Goal: Book appointment/travel/reservation

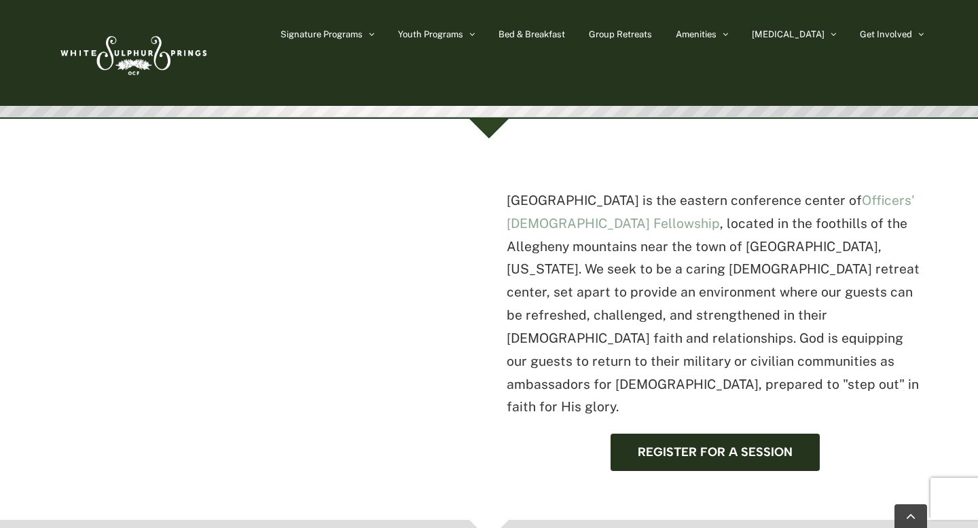
scroll to position [381, 0]
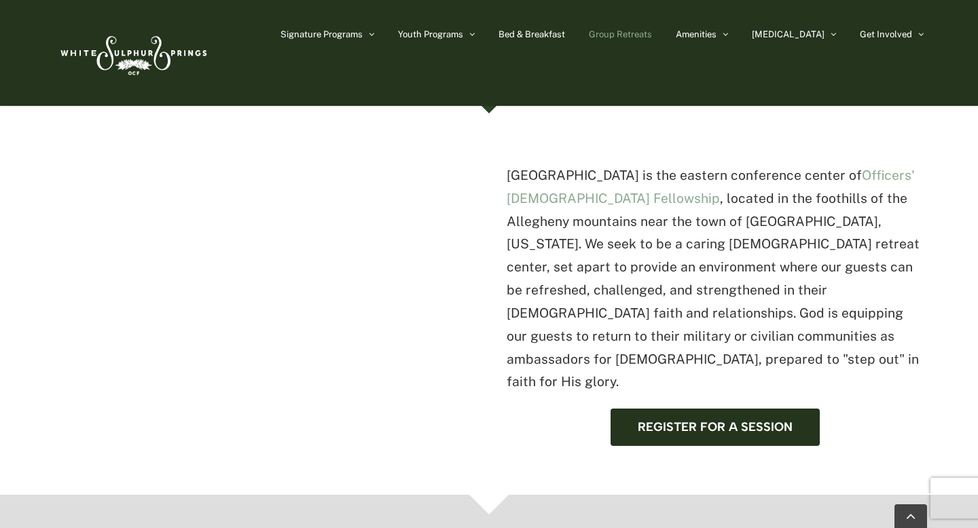
click at [652, 41] on link "Group Retreats" at bounding box center [620, 34] width 63 height 68
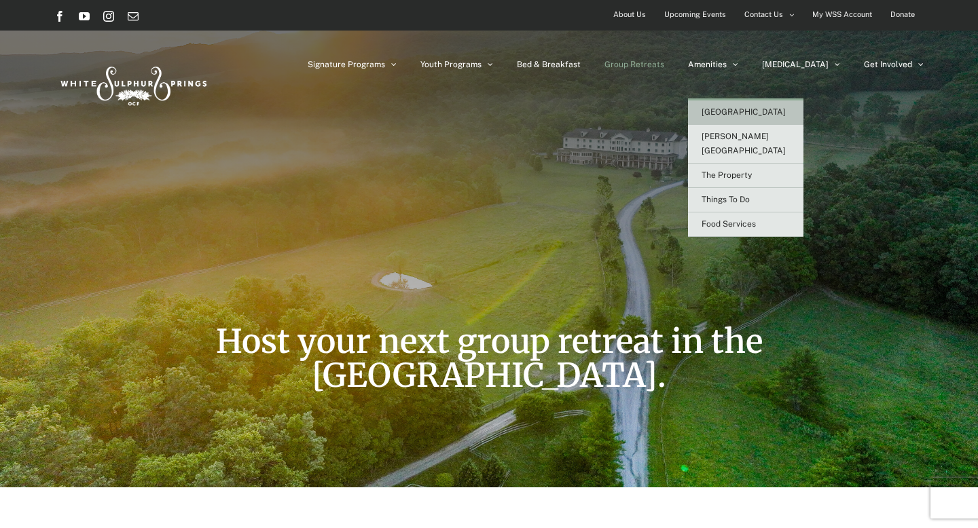
click at [758, 116] on span "[GEOGRAPHIC_DATA]" at bounding box center [744, 112] width 84 height 10
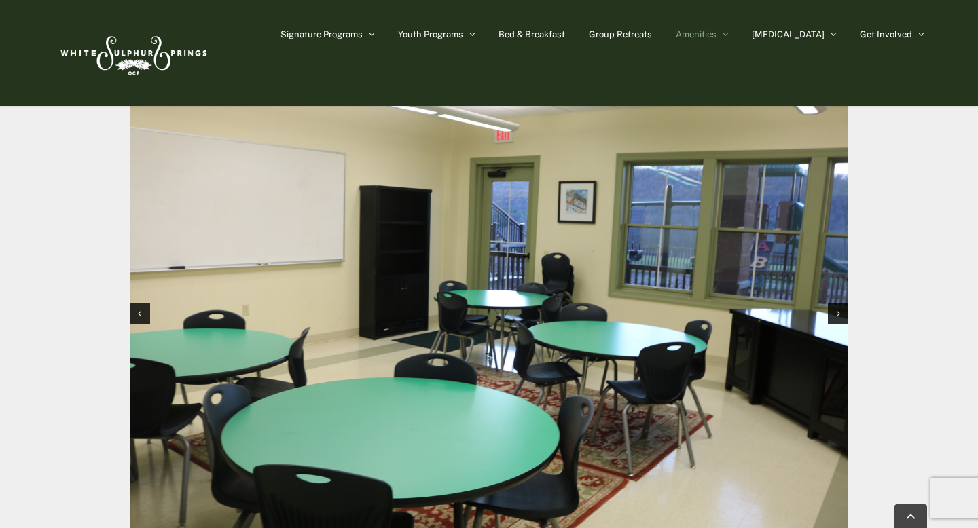
scroll to position [1350, 0]
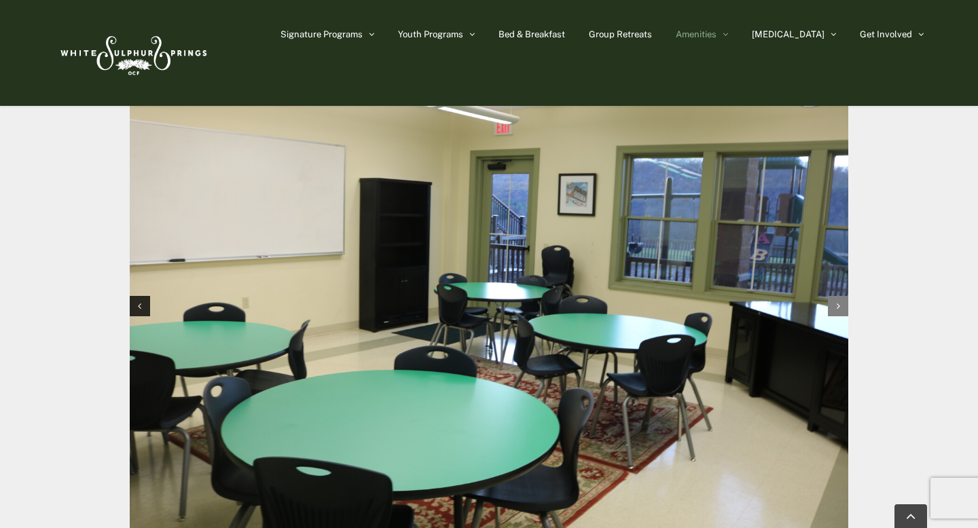
click at [834, 296] on div "Next slide" at bounding box center [838, 306] width 20 height 20
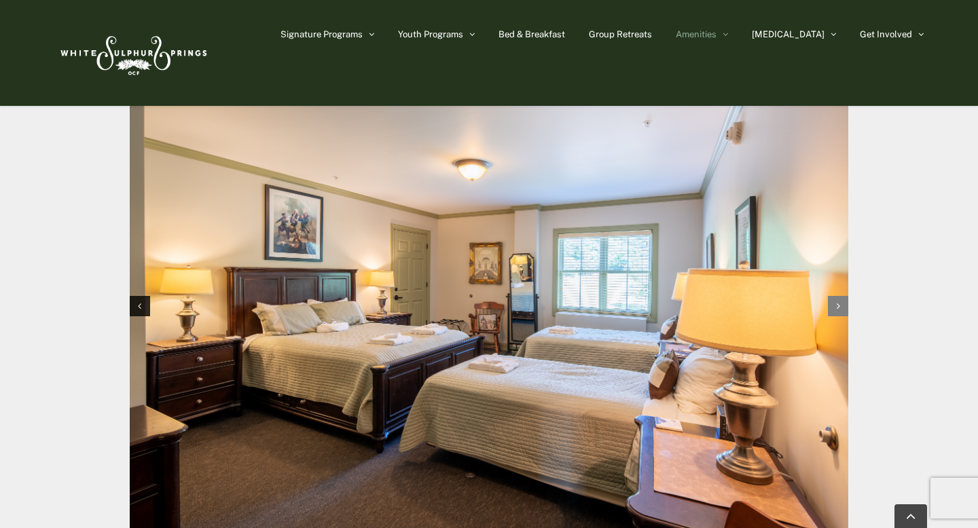
click at [834, 296] on div "Next slide" at bounding box center [838, 306] width 20 height 20
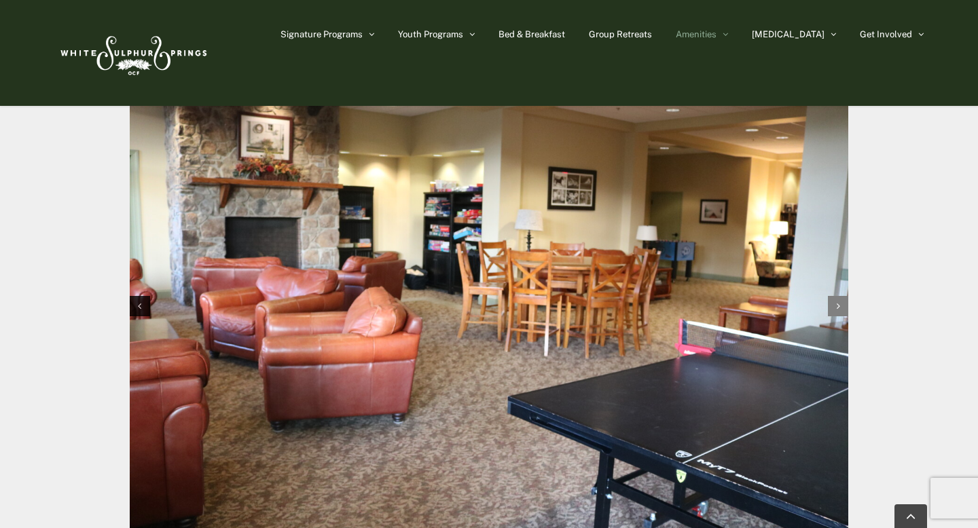
click at [834, 296] on div "Next slide" at bounding box center [838, 306] width 20 height 20
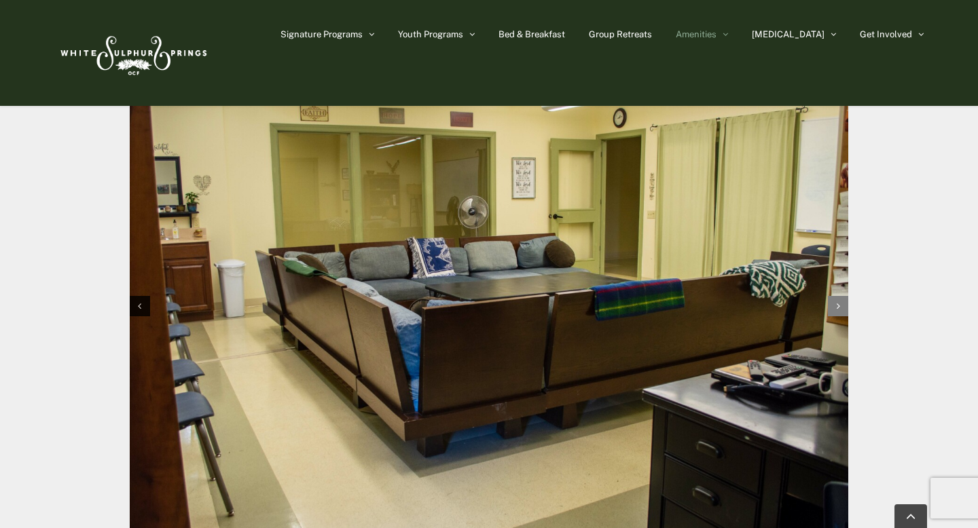
click at [834, 296] on div "Next slide" at bounding box center [838, 306] width 20 height 20
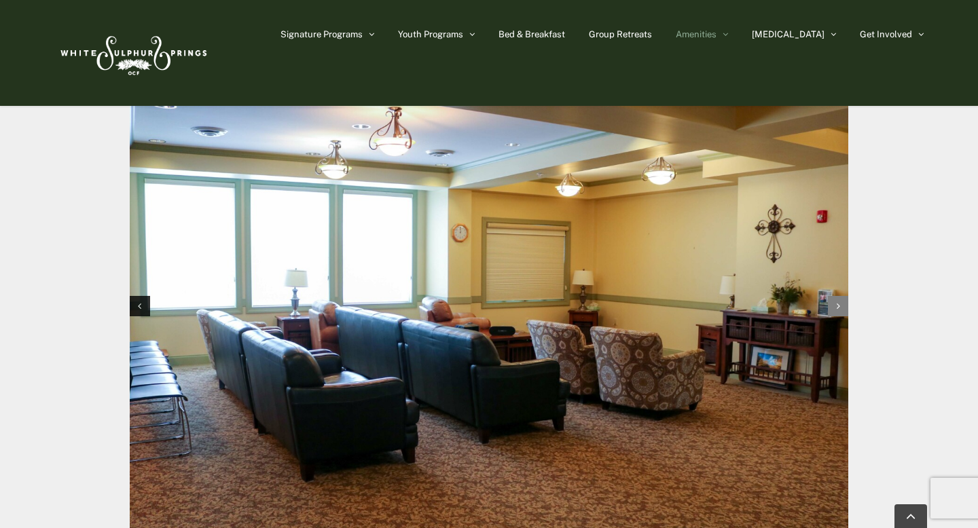
click at [834, 296] on div "Next slide" at bounding box center [838, 306] width 20 height 20
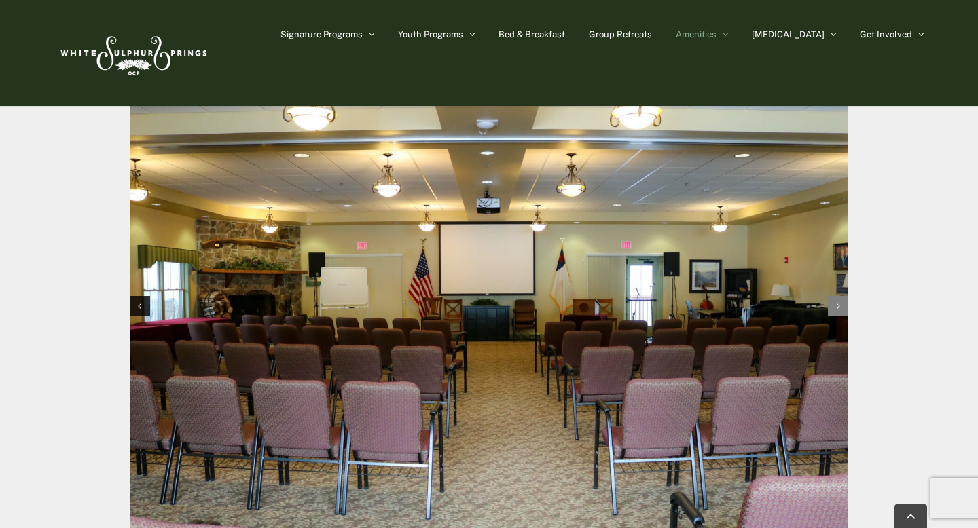
click at [834, 296] on div "Next slide" at bounding box center [838, 306] width 20 height 20
